Goal: Information Seeking & Learning: Learn about a topic

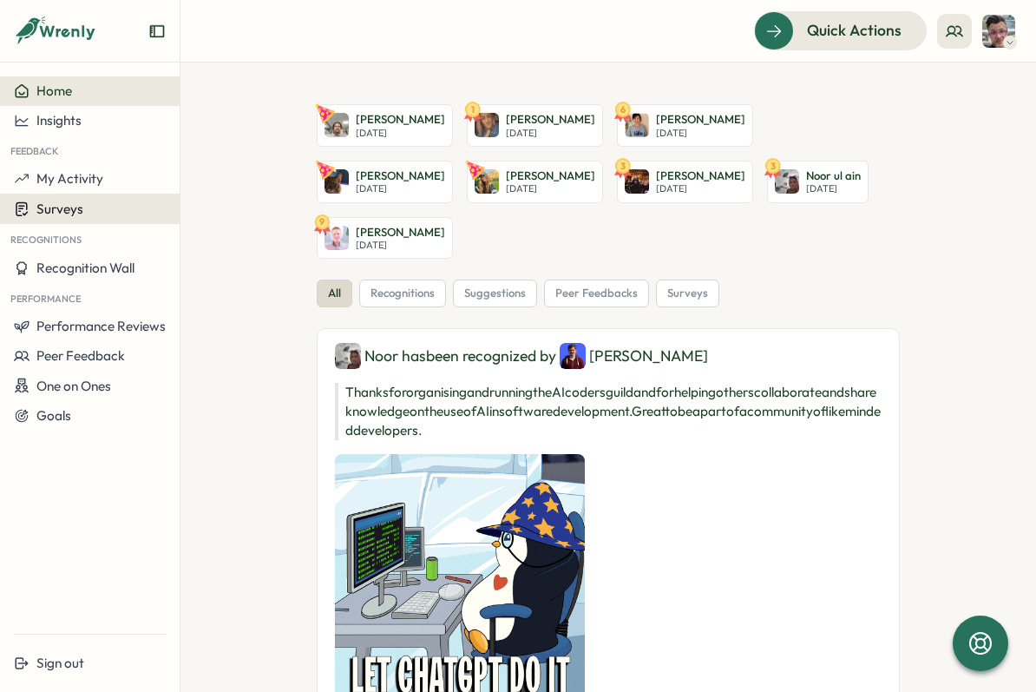
click at [82, 212] on div "Surveys" at bounding box center [90, 209] width 152 height 16
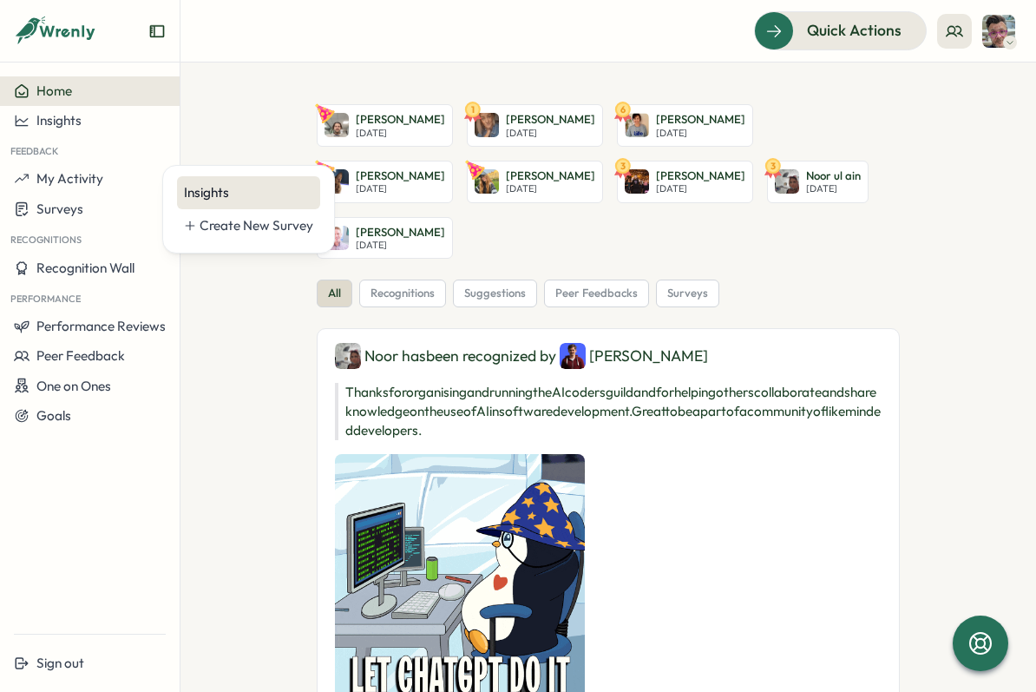
click at [241, 182] on div "Insights" at bounding box center [248, 192] width 143 height 33
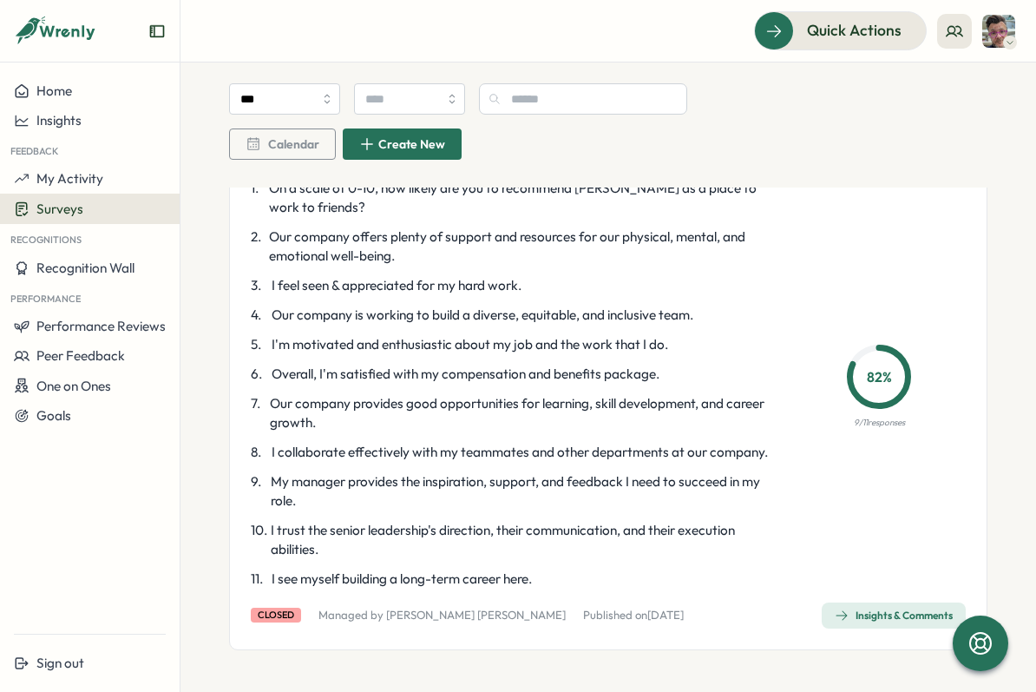
scroll to position [962, 0]
click at [881, 614] on div "Insights & Comments" at bounding box center [894, 616] width 118 height 14
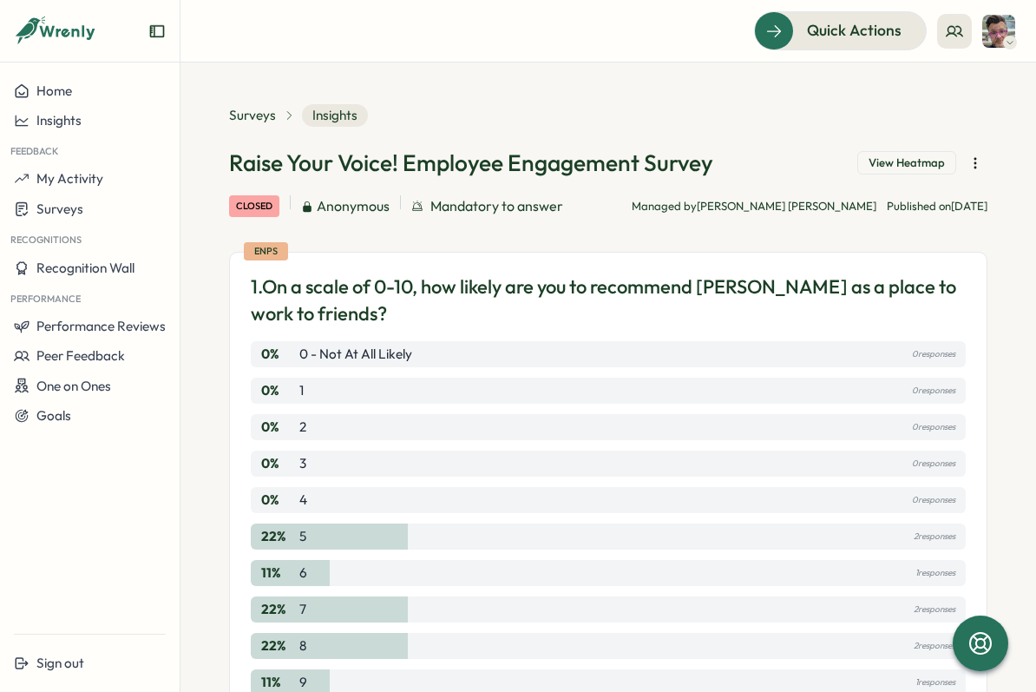
click at [895, 157] on span "View Heatmap" at bounding box center [907, 163] width 76 height 16
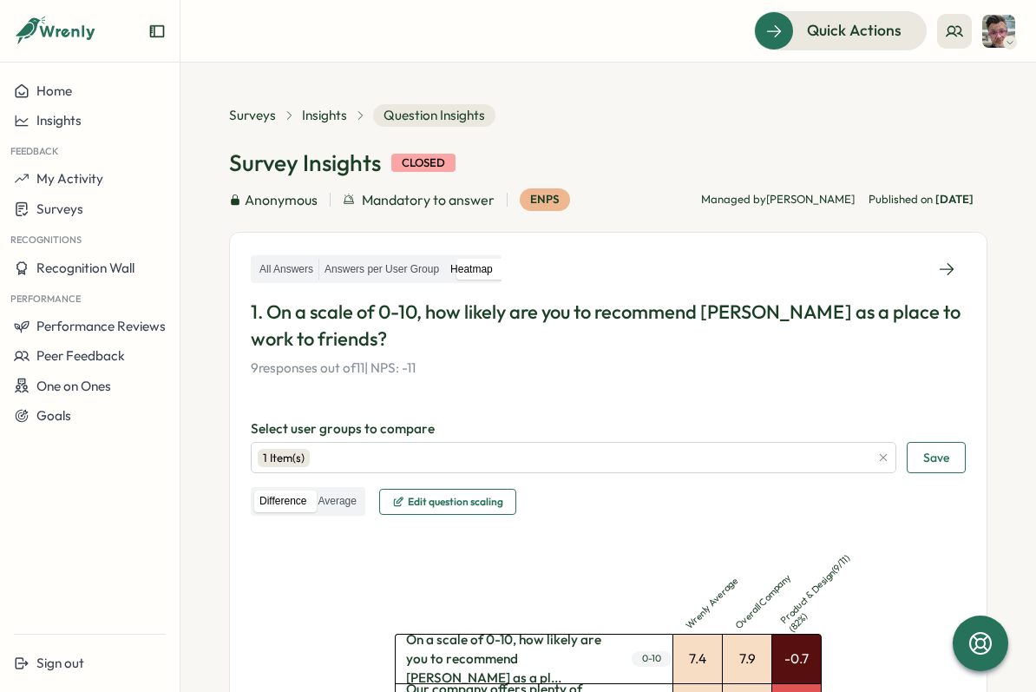
scroll to position [15, 0]
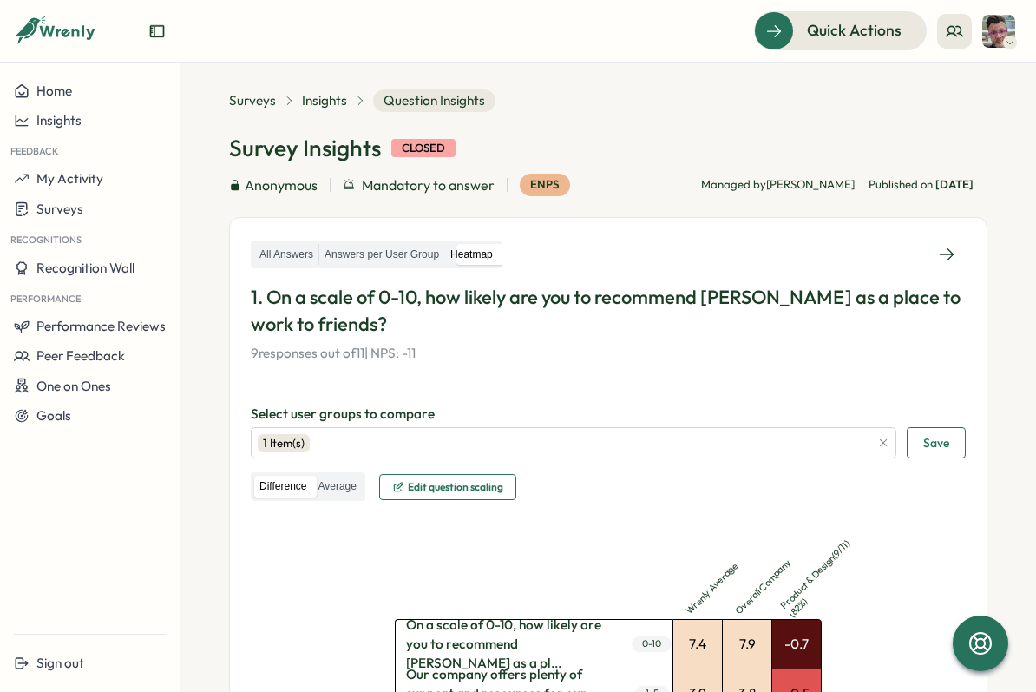
click at [475, 251] on label "Heatmap" at bounding box center [471, 255] width 53 height 22
click at [316, 104] on span "Insights" at bounding box center [324, 100] width 45 height 19
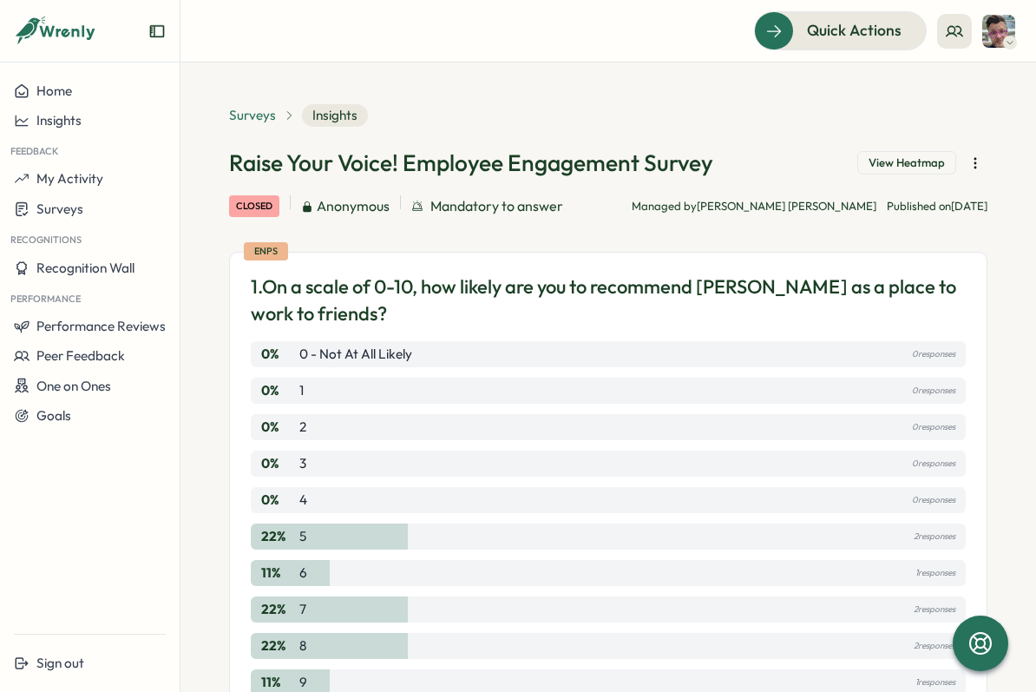
click at [267, 120] on span "Surveys" at bounding box center [252, 115] width 47 height 19
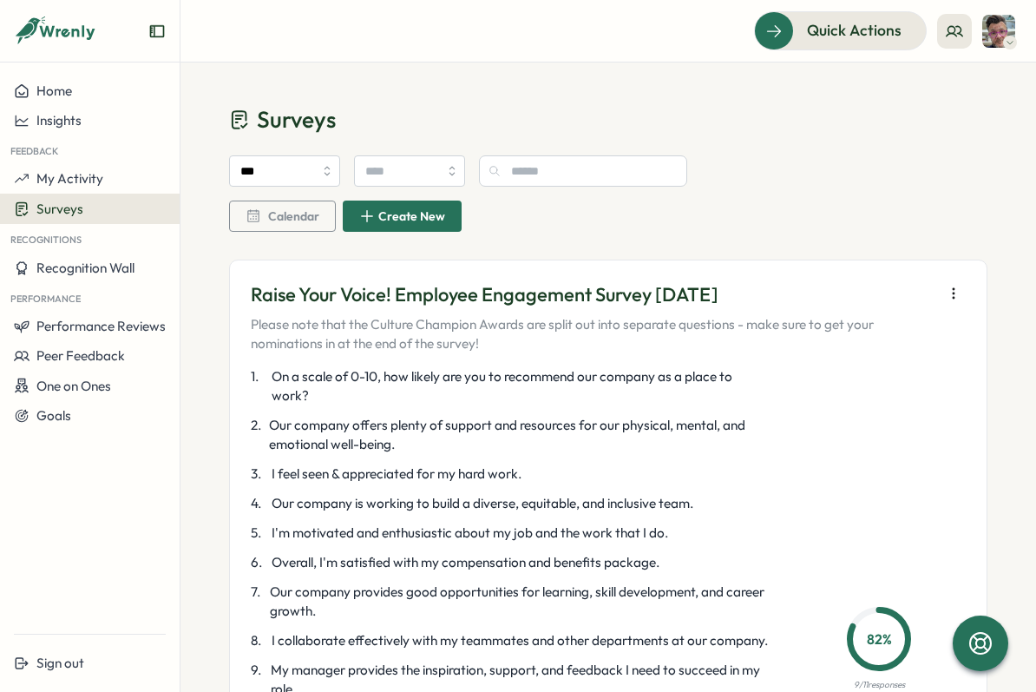
click at [319, 214] on button "Calendar" at bounding box center [282, 216] width 107 height 31
